Goal: Task Accomplishment & Management: Use online tool/utility

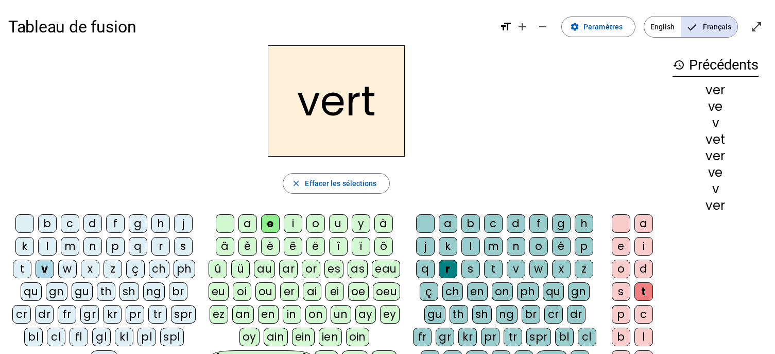
scroll to position [10, 0]
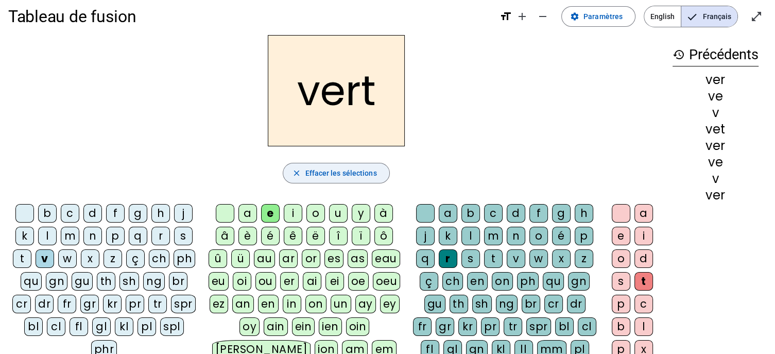
click at [342, 169] on span "Effacer les sélections" at bounding box center [341, 173] width 72 height 12
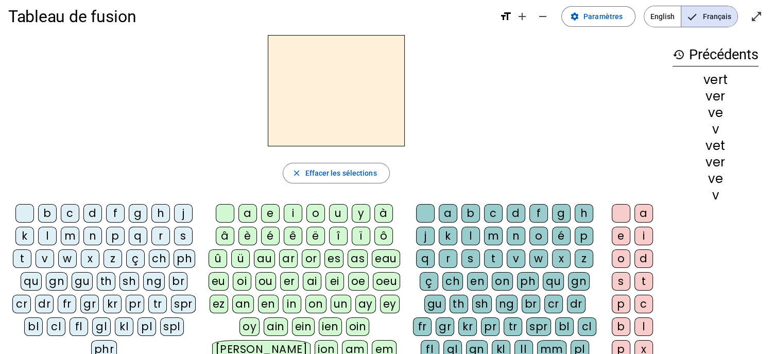
click at [159, 234] on div "r" at bounding box center [160, 236] width 19 height 19
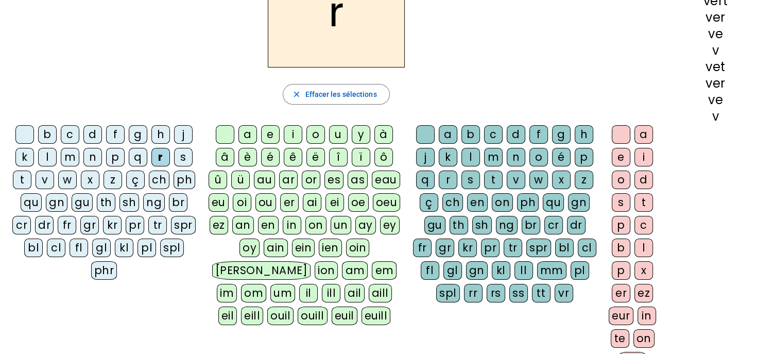
scroll to position [90, 0]
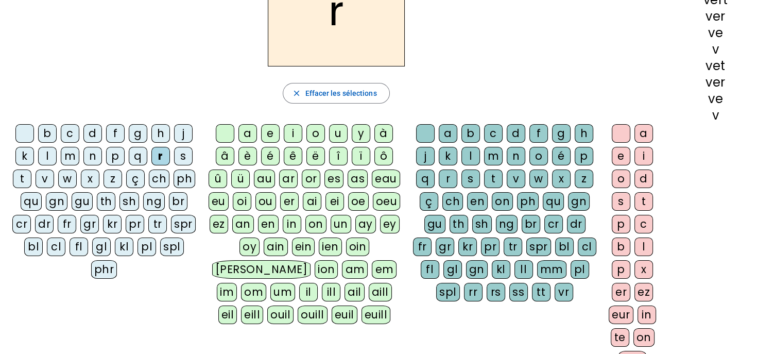
click at [334, 136] on div "u" at bounding box center [338, 133] width 19 height 19
click at [620, 158] on div "e" at bounding box center [621, 156] width 19 height 19
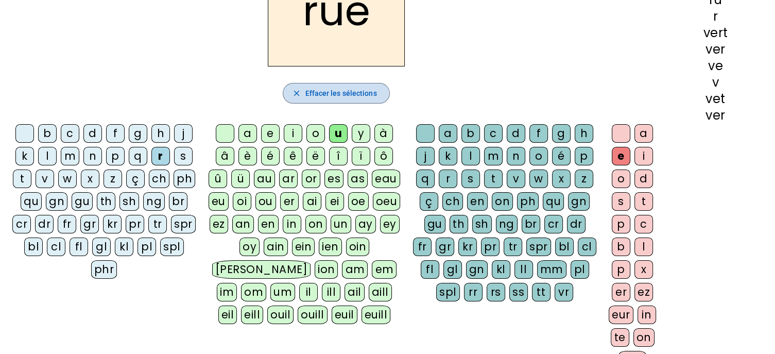
click at [321, 95] on span "Effacer les sélections" at bounding box center [341, 93] width 72 height 12
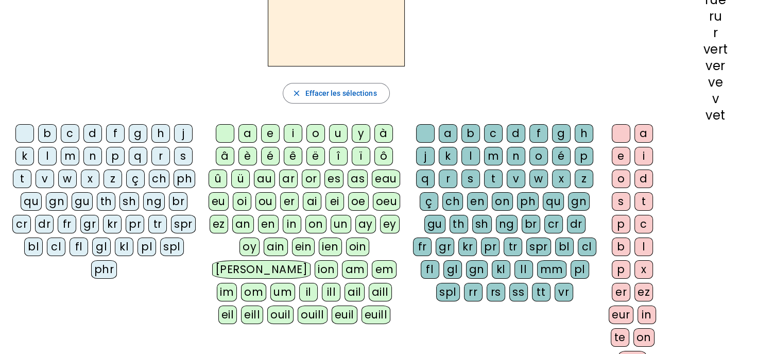
click at [180, 177] on div "ph" at bounding box center [185, 178] width 22 height 19
click at [314, 131] on div "o" at bounding box center [315, 133] width 19 height 19
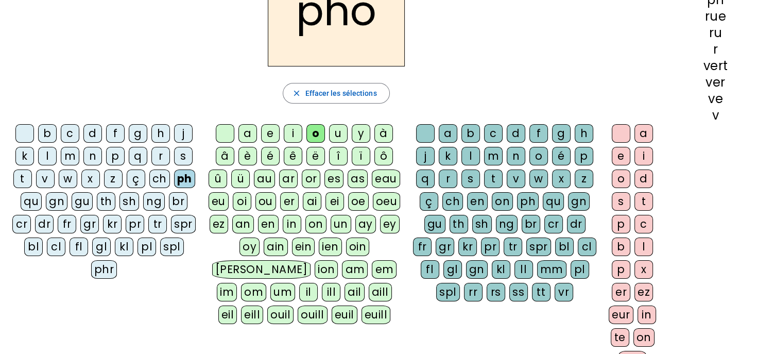
click at [27, 178] on div "t" at bounding box center [22, 178] width 19 height 19
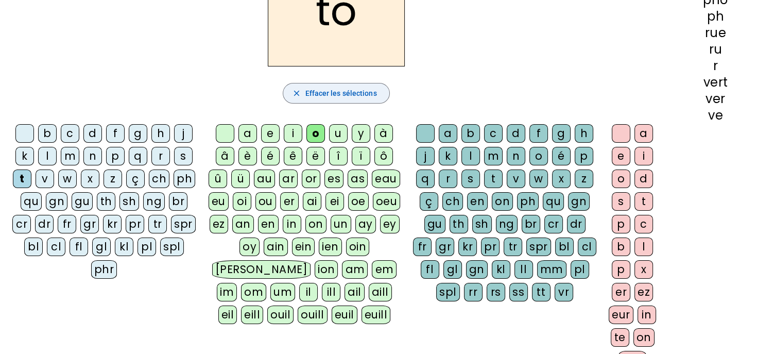
click at [332, 94] on span "Effacer les sélections" at bounding box center [341, 93] width 72 height 12
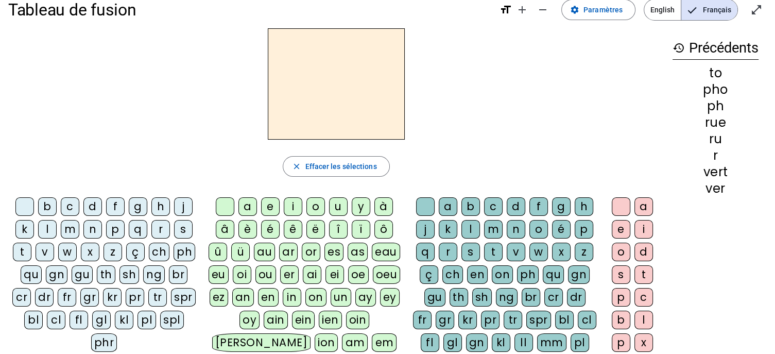
scroll to position [0, 0]
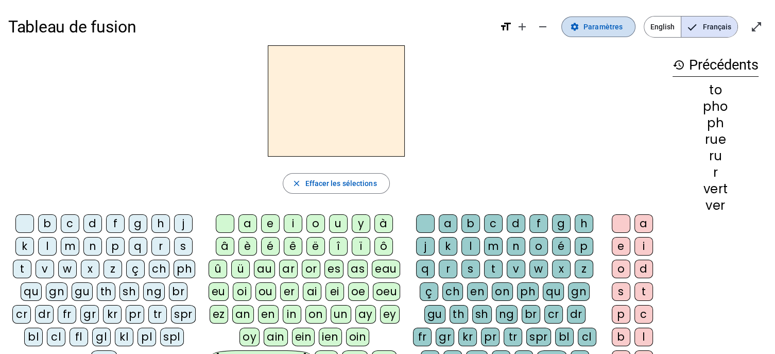
click at [601, 24] on span "Paramètres" at bounding box center [602, 27] width 39 height 12
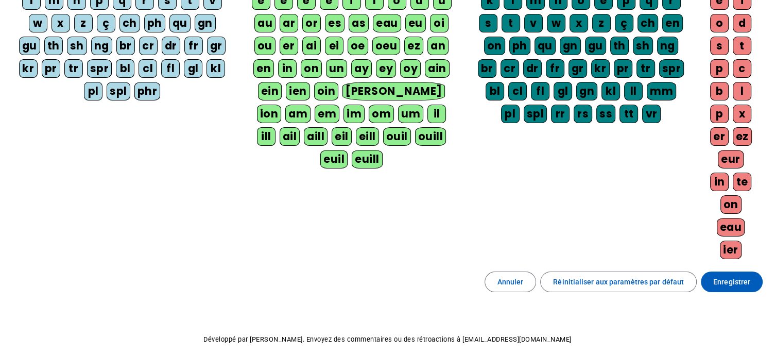
scroll to position [174, 0]
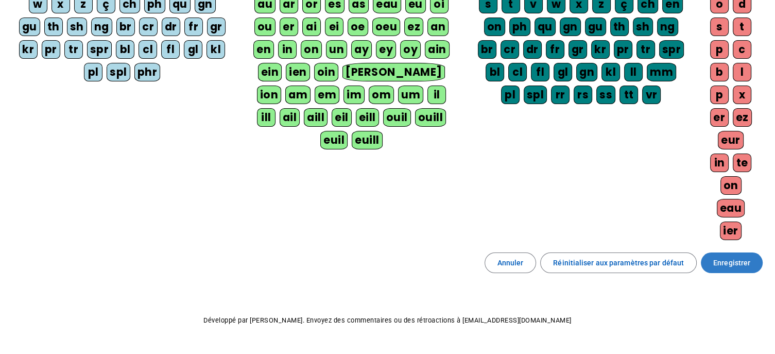
click at [729, 256] on span "Enregistrer" at bounding box center [731, 262] width 37 height 12
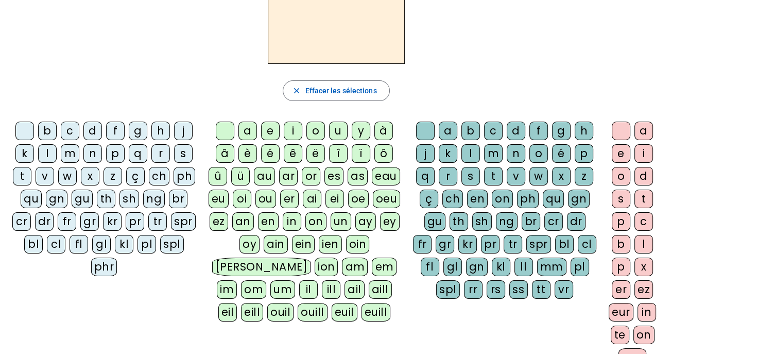
scroll to position [90, 0]
